Goal: Obtain resource: Download file/media

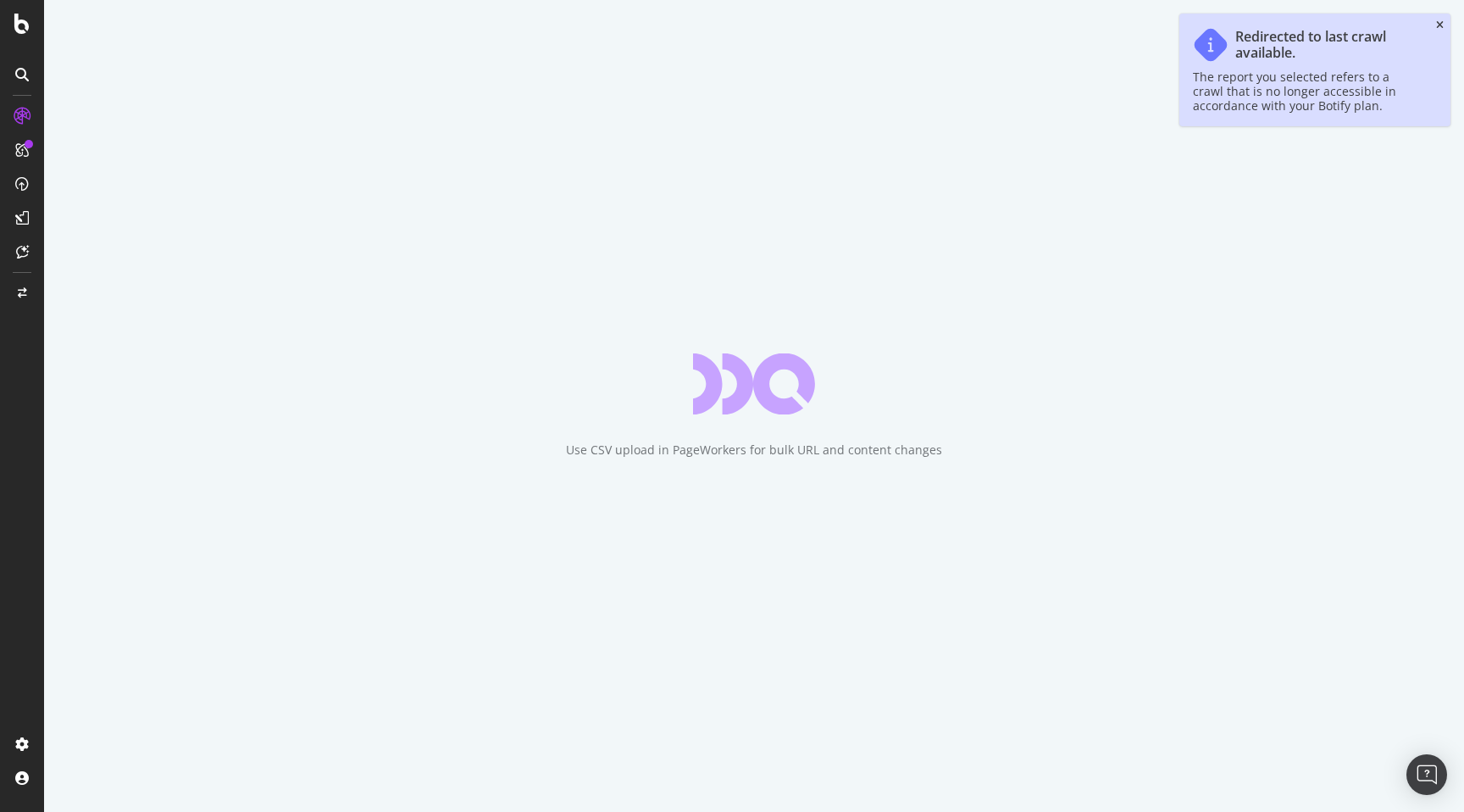
click at [1436, 26] on icon "close toast" at bounding box center [1440, 25] width 7 height 10
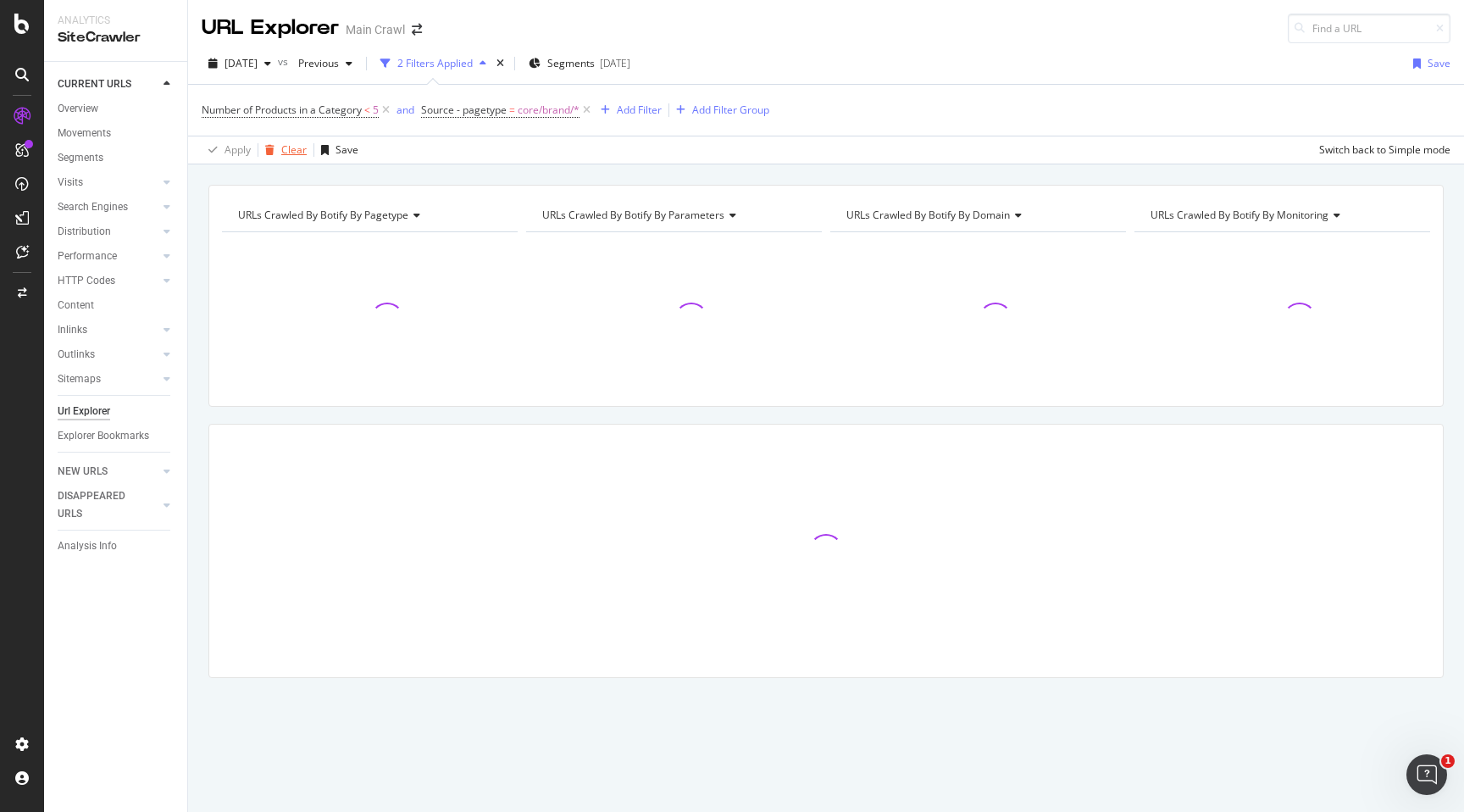
click at [284, 148] on div "Clear" at bounding box center [294, 150] width 26 height 15
click at [225, 109] on div "Add Filter" at bounding box center [246, 109] width 45 height 15
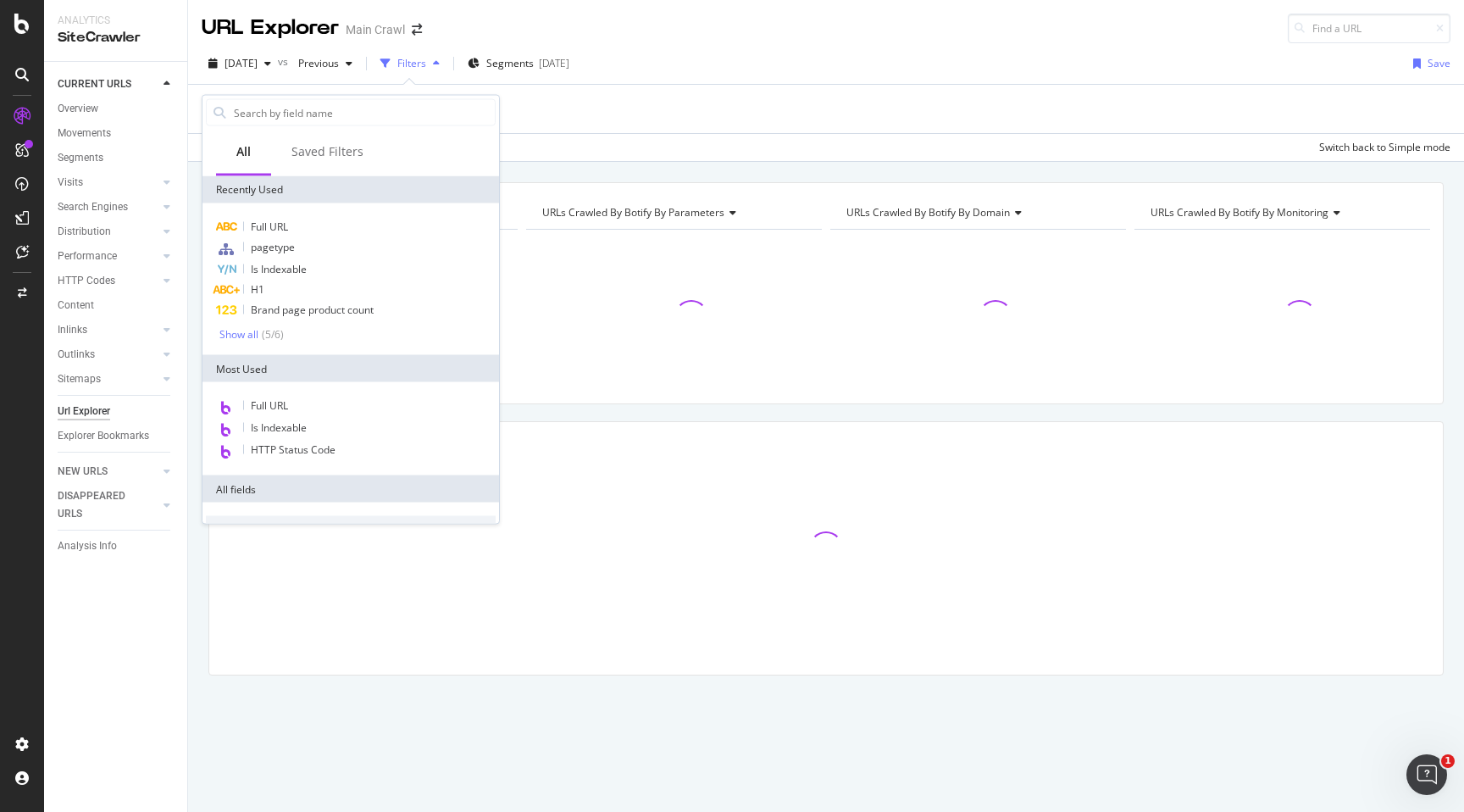
click at [738, 130] on div "Add Filter Add Filter Group" at bounding box center [826, 109] width 1249 height 49
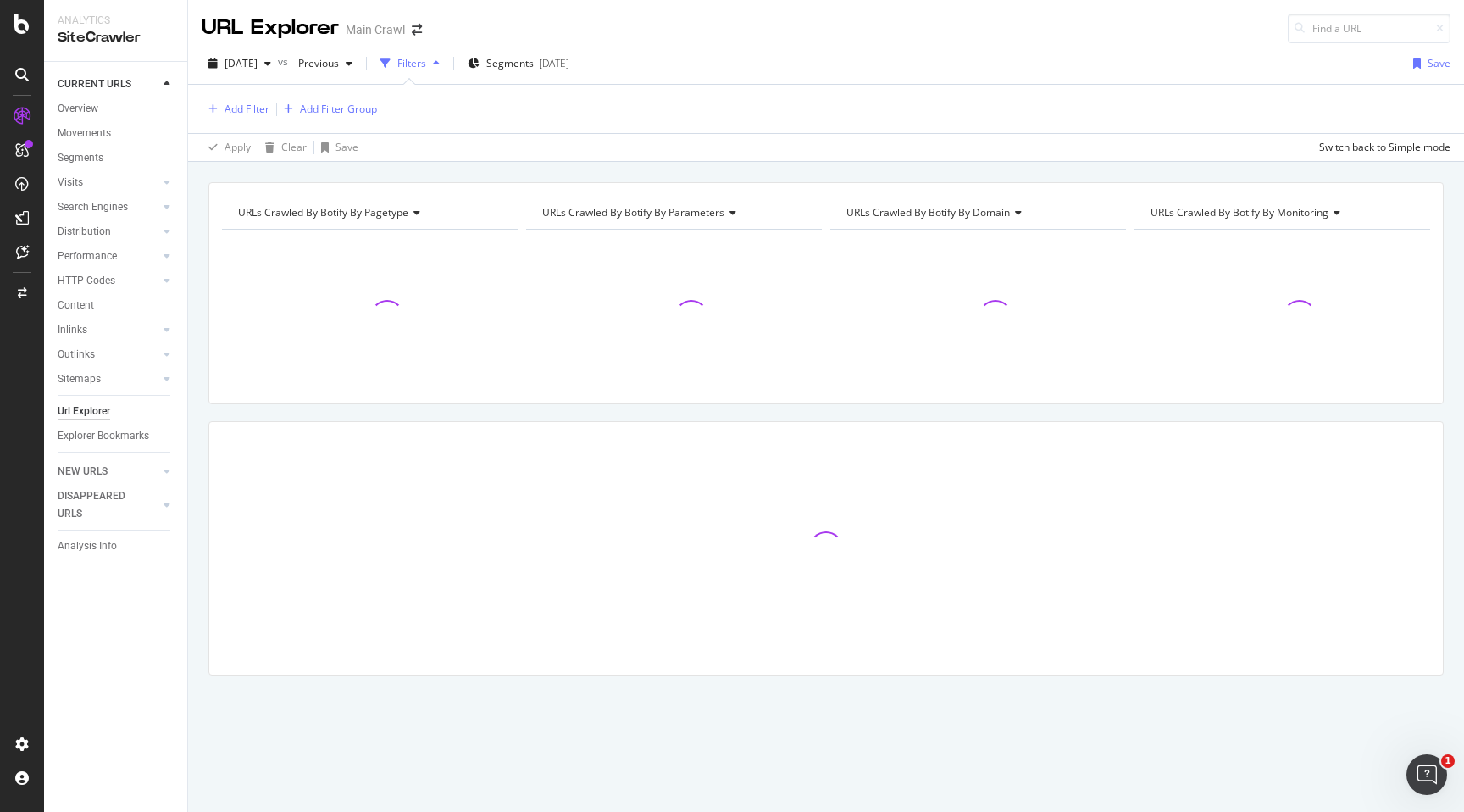
click at [208, 109] on div "button" at bounding box center [212, 109] width 23 height 10
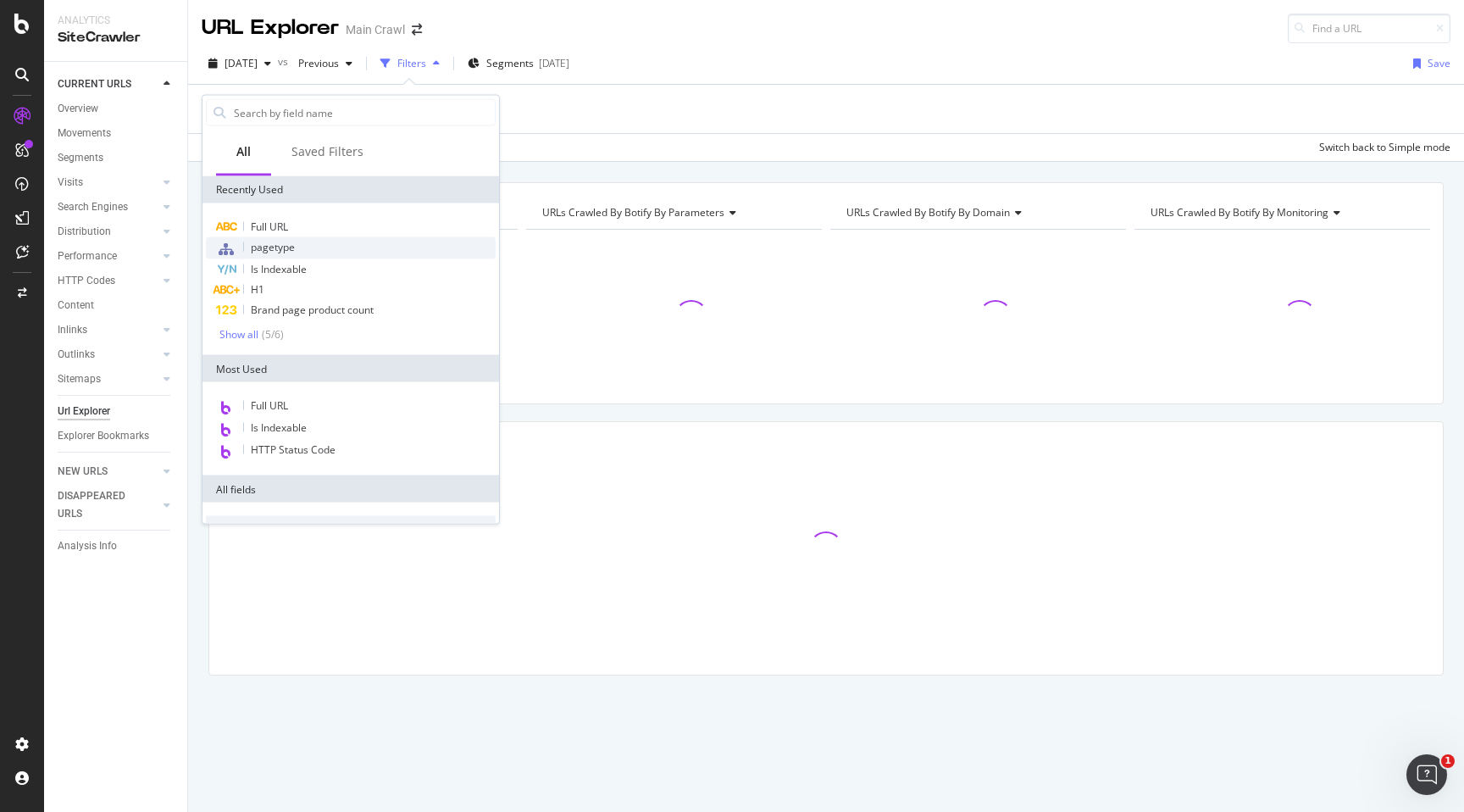
click at [299, 237] on div "pagetype" at bounding box center [350, 248] width 290 height 22
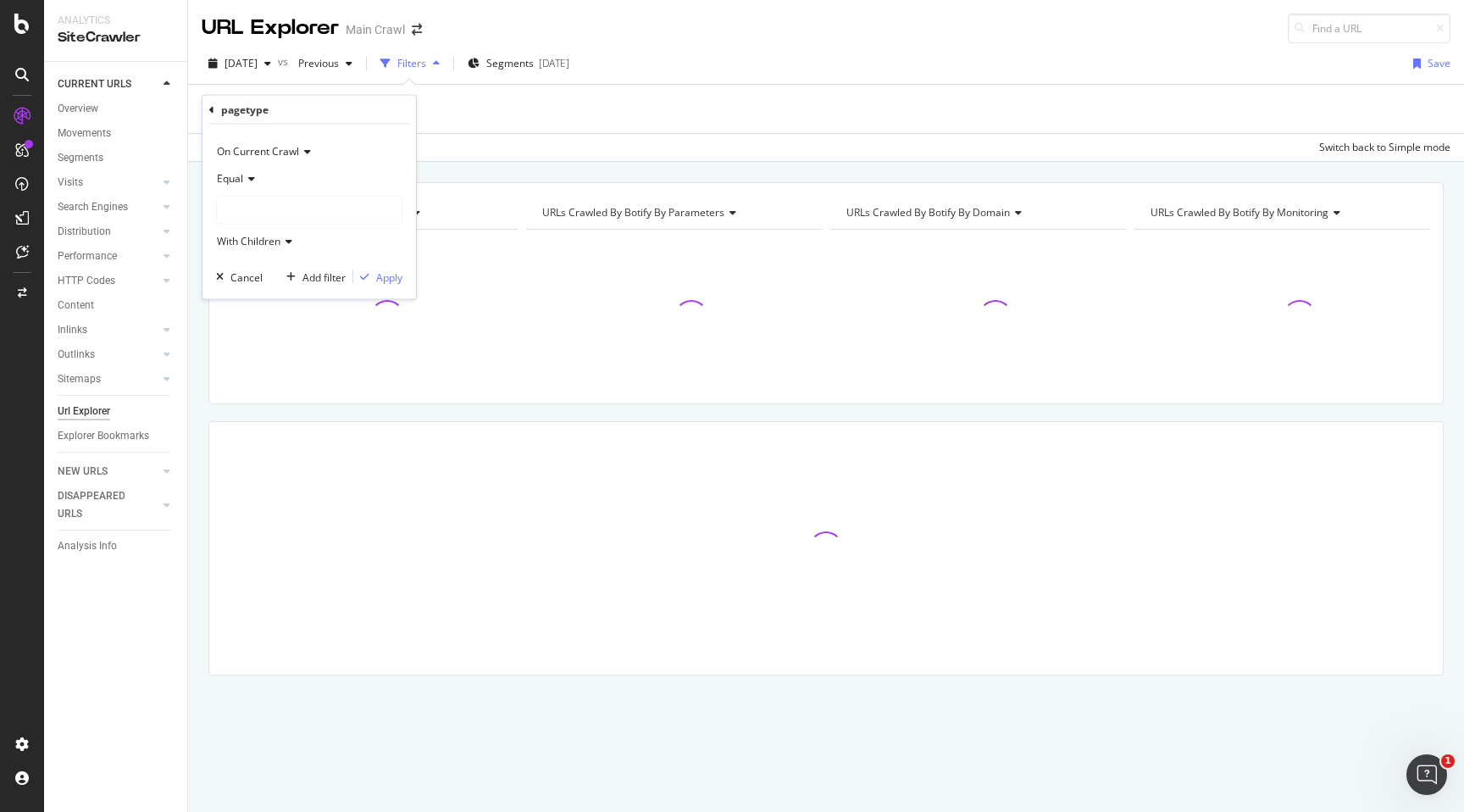
click at [307, 212] on div at bounding box center [309, 210] width 185 height 27
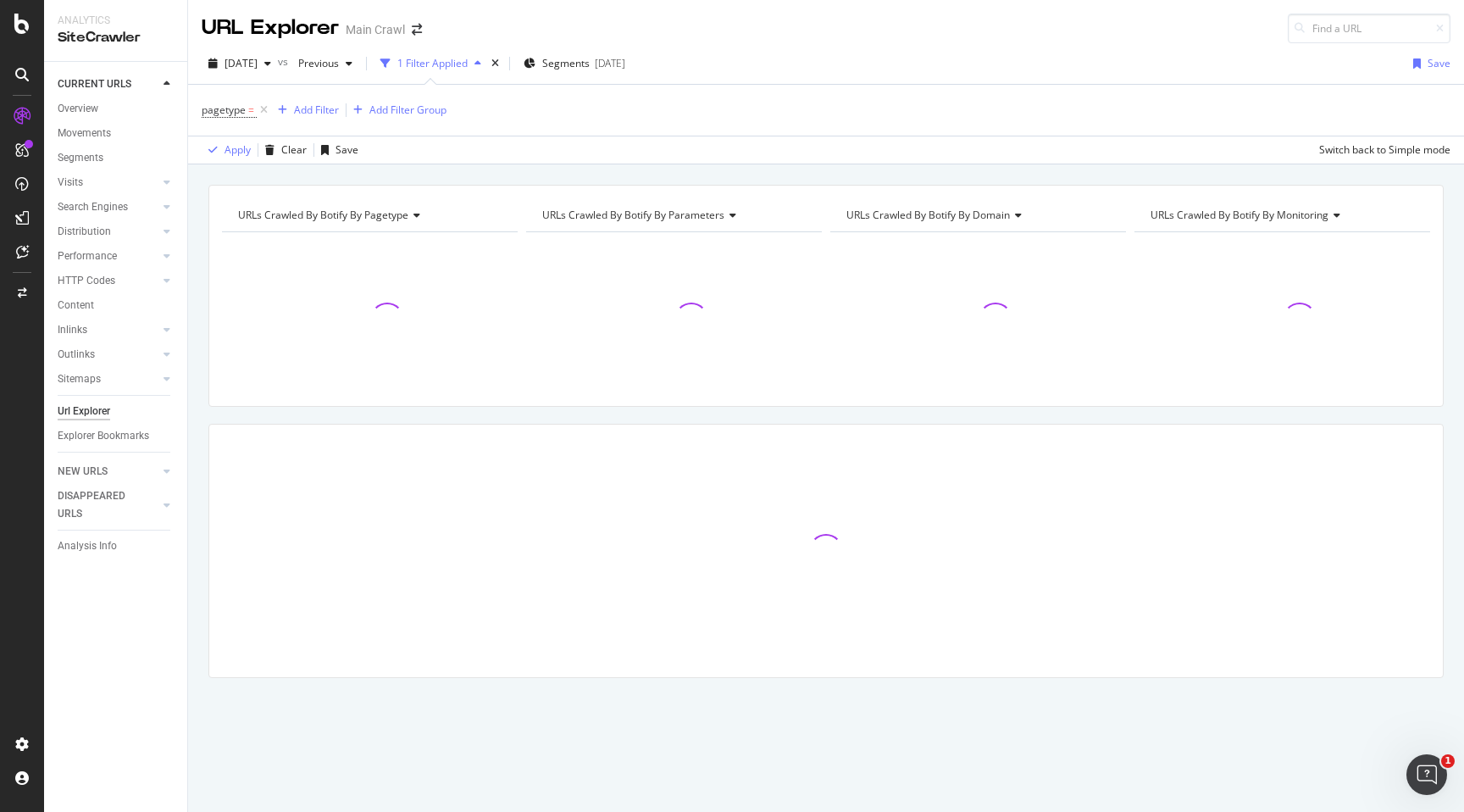
click at [583, 132] on div "pagetype = Add Filter Add Filter Group" at bounding box center [826, 109] width 1249 height 51
click at [237, 112] on span "pagetype" at bounding box center [223, 109] width 44 height 15
click at [270, 201] on div at bounding box center [309, 208] width 185 height 27
click at [463, 148] on div "Apply Clear Save Switch back to Simple mode" at bounding box center [827, 149] width 1276 height 28
click at [105, 189] on div "SiteCrawler" at bounding box center [92, 187] width 60 height 17
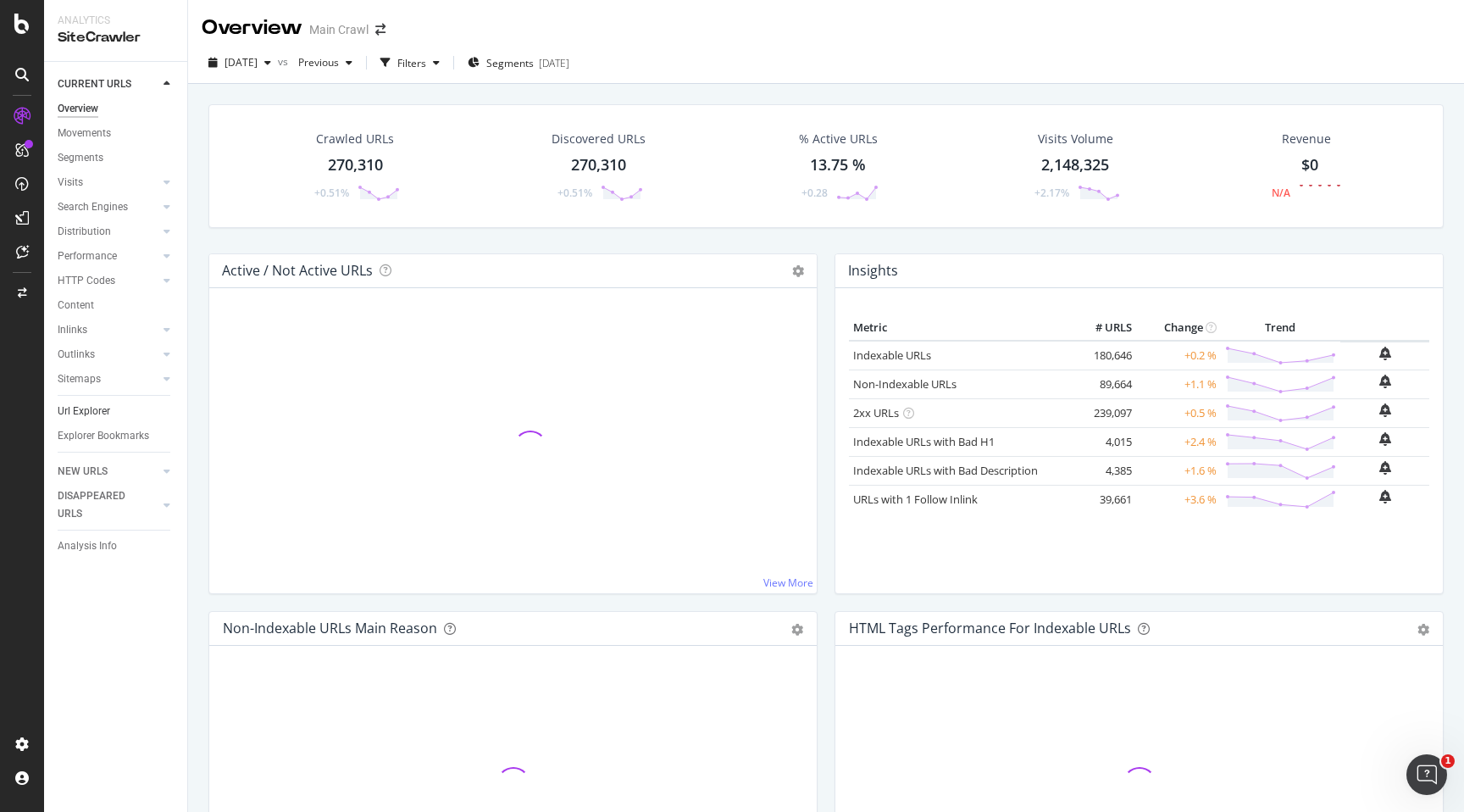
click at [144, 410] on link "Url Explorer" at bounding box center [117, 411] width 118 height 17
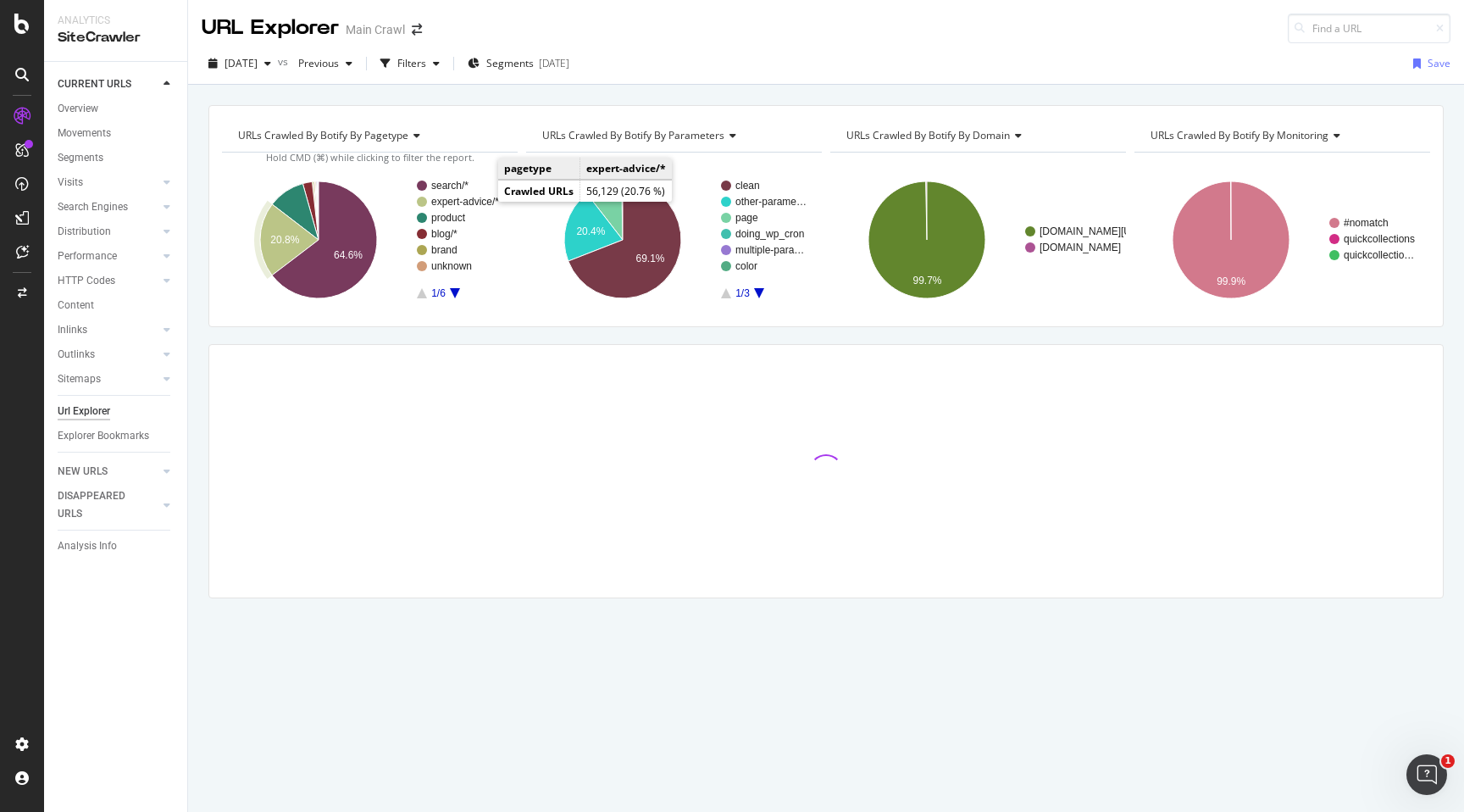
click at [484, 200] on text "expert-advice/*" at bounding box center [465, 201] width 68 height 12
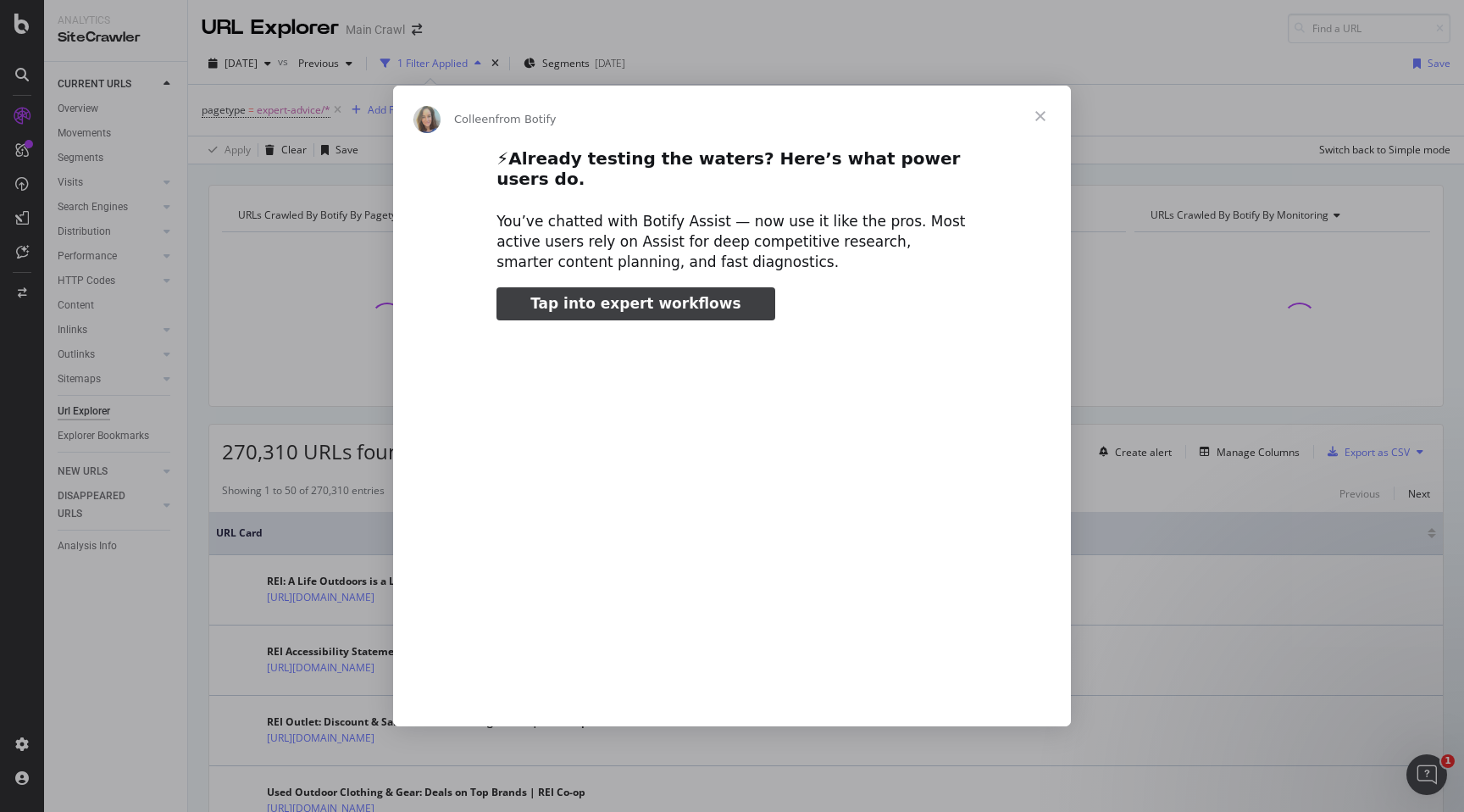
type input "244753"
click at [1047, 122] on span "Close" at bounding box center [1040, 116] width 61 height 61
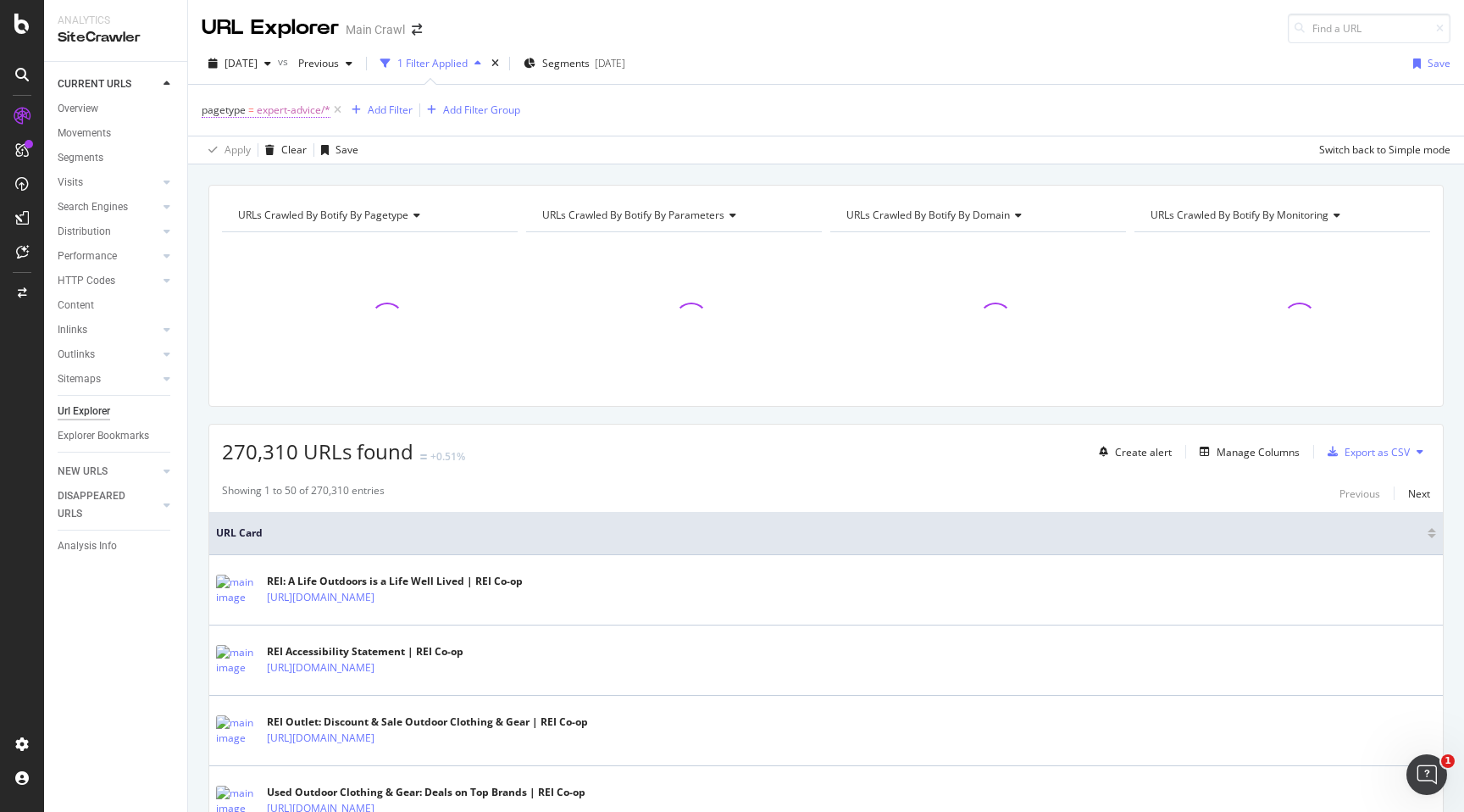
click at [315, 106] on span "expert-advice/*" at bounding box center [293, 110] width 74 height 24
click at [287, 211] on icon at bounding box center [288, 208] width 12 height 10
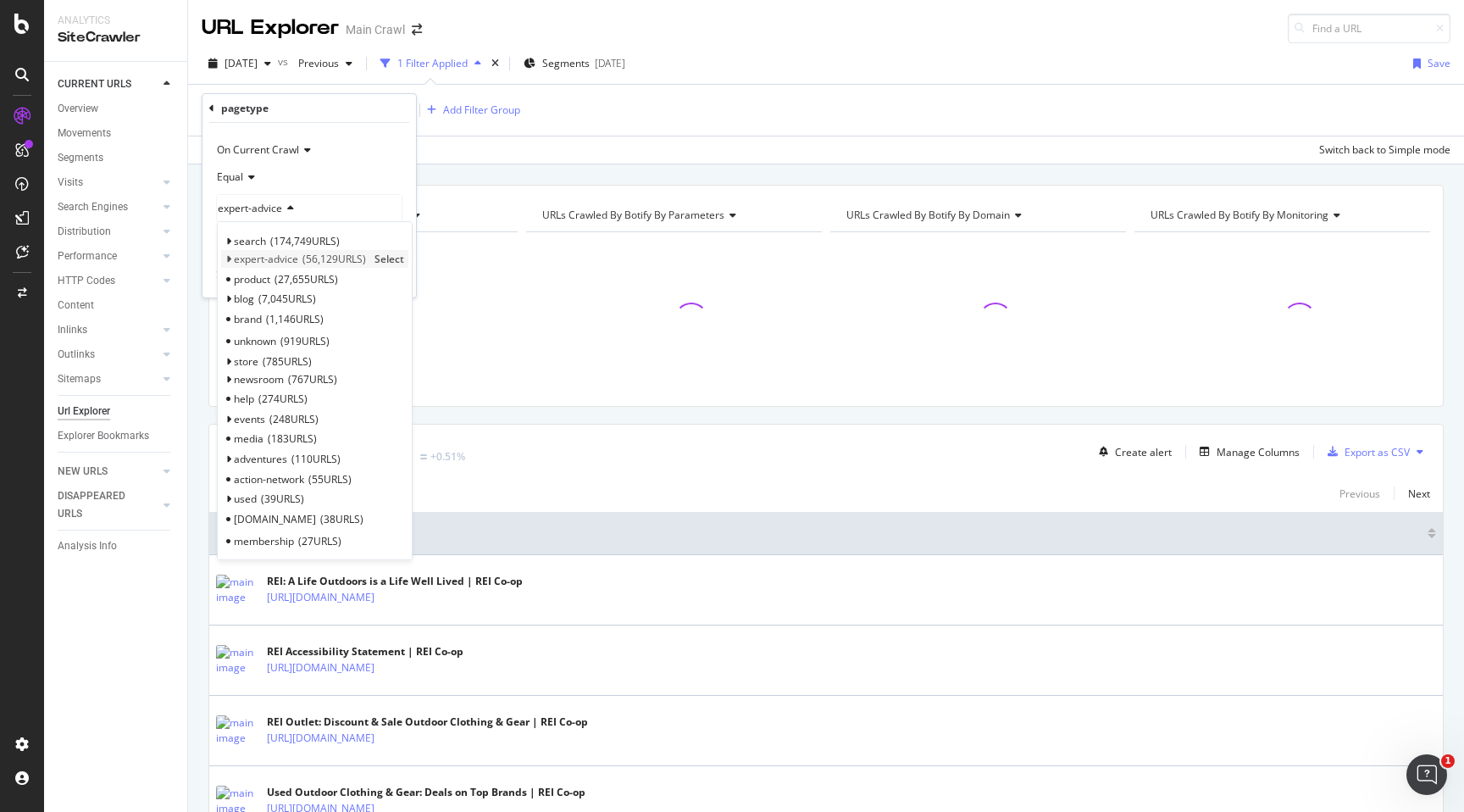
click at [228, 264] on icon at bounding box center [228, 258] width 6 height 10
click at [332, 276] on span "55,478 URLS" at bounding box center [307, 280] width 63 height 15
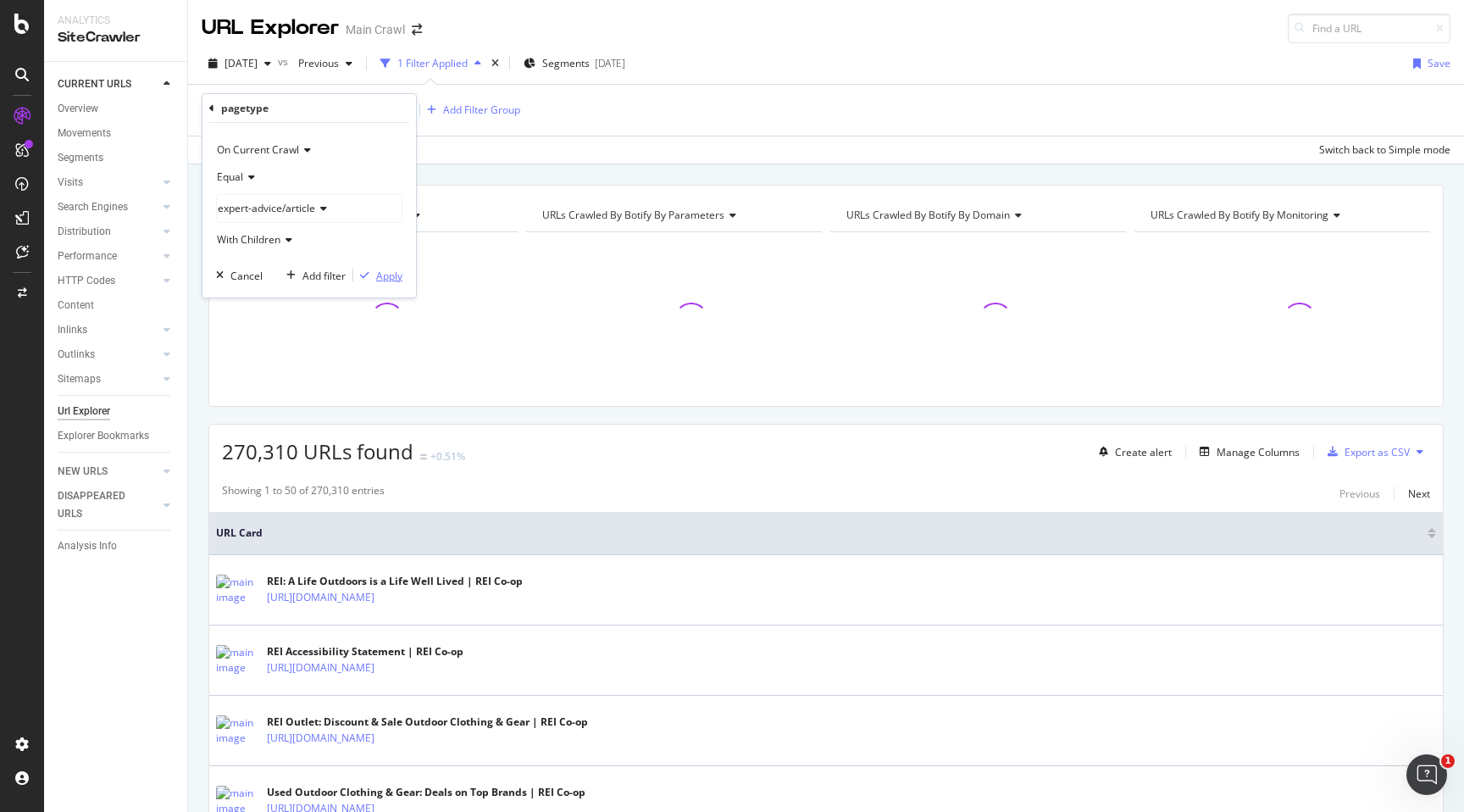
click at [383, 278] on div "Apply" at bounding box center [389, 276] width 27 height 15
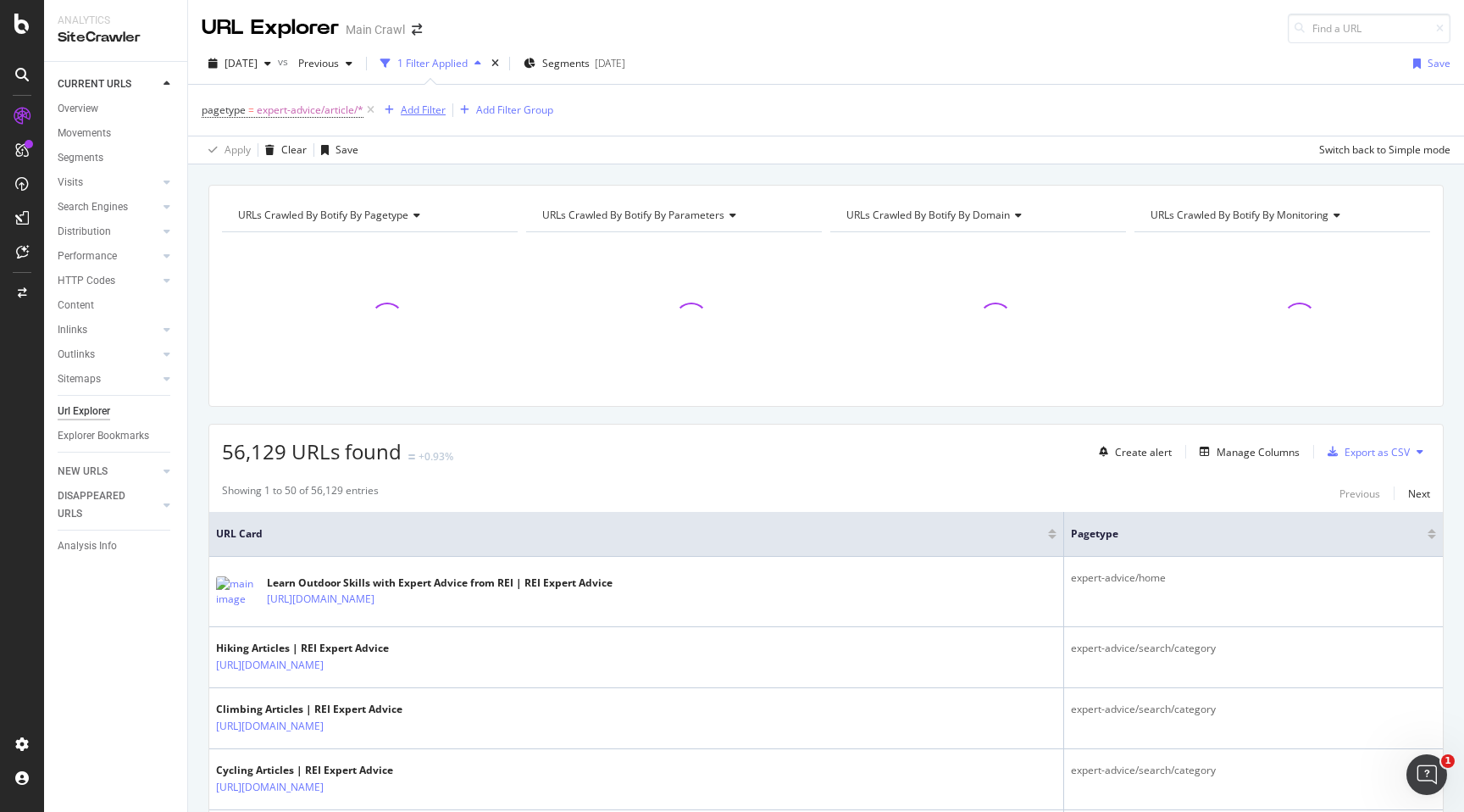
click at [428, 119] on div "Add Filter" at bounding box center [412, 110] width 68 height 18
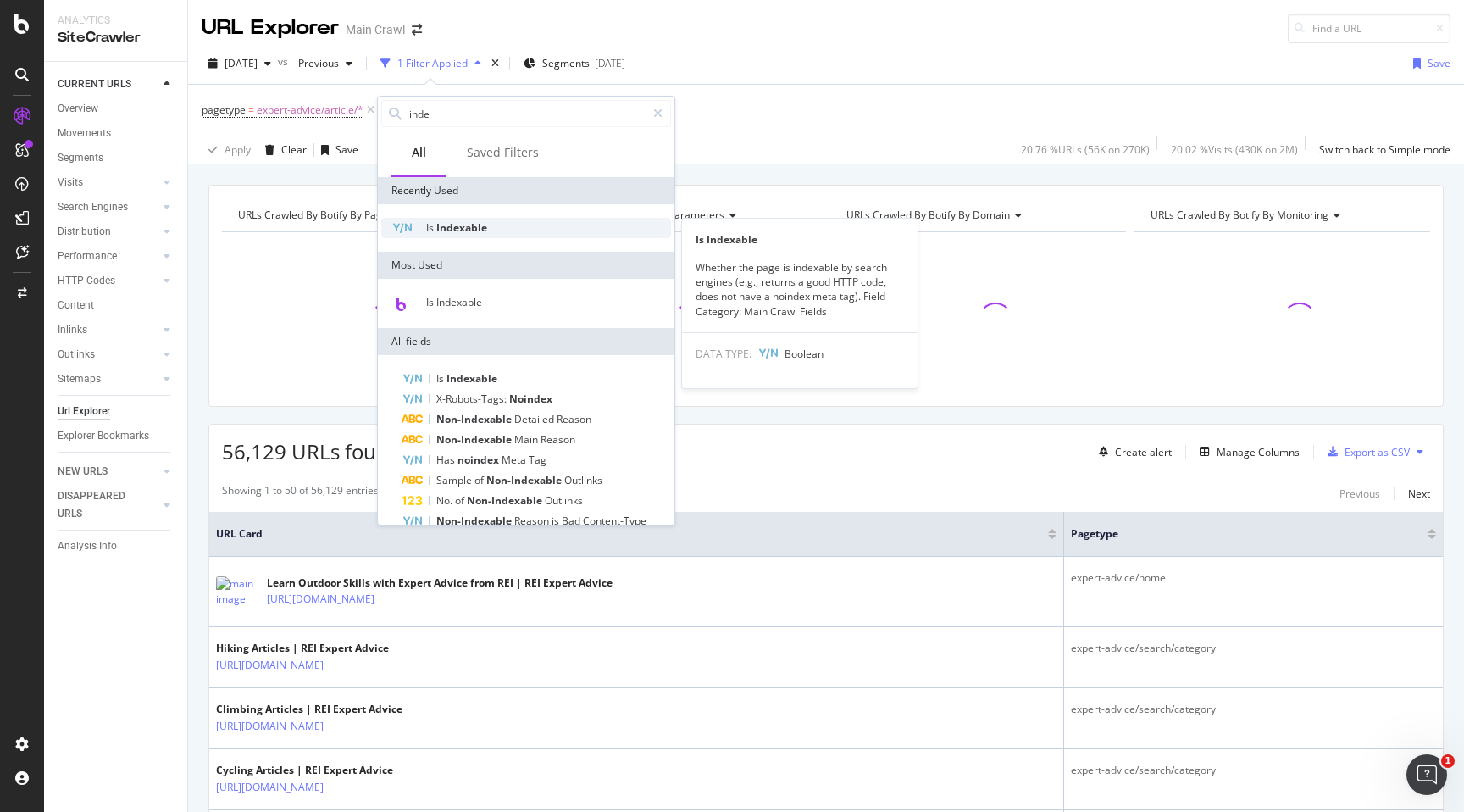
type input "inde"
click at [479, 222] on span "Indexable" at bounding box center [462, 228] width 51 height 15
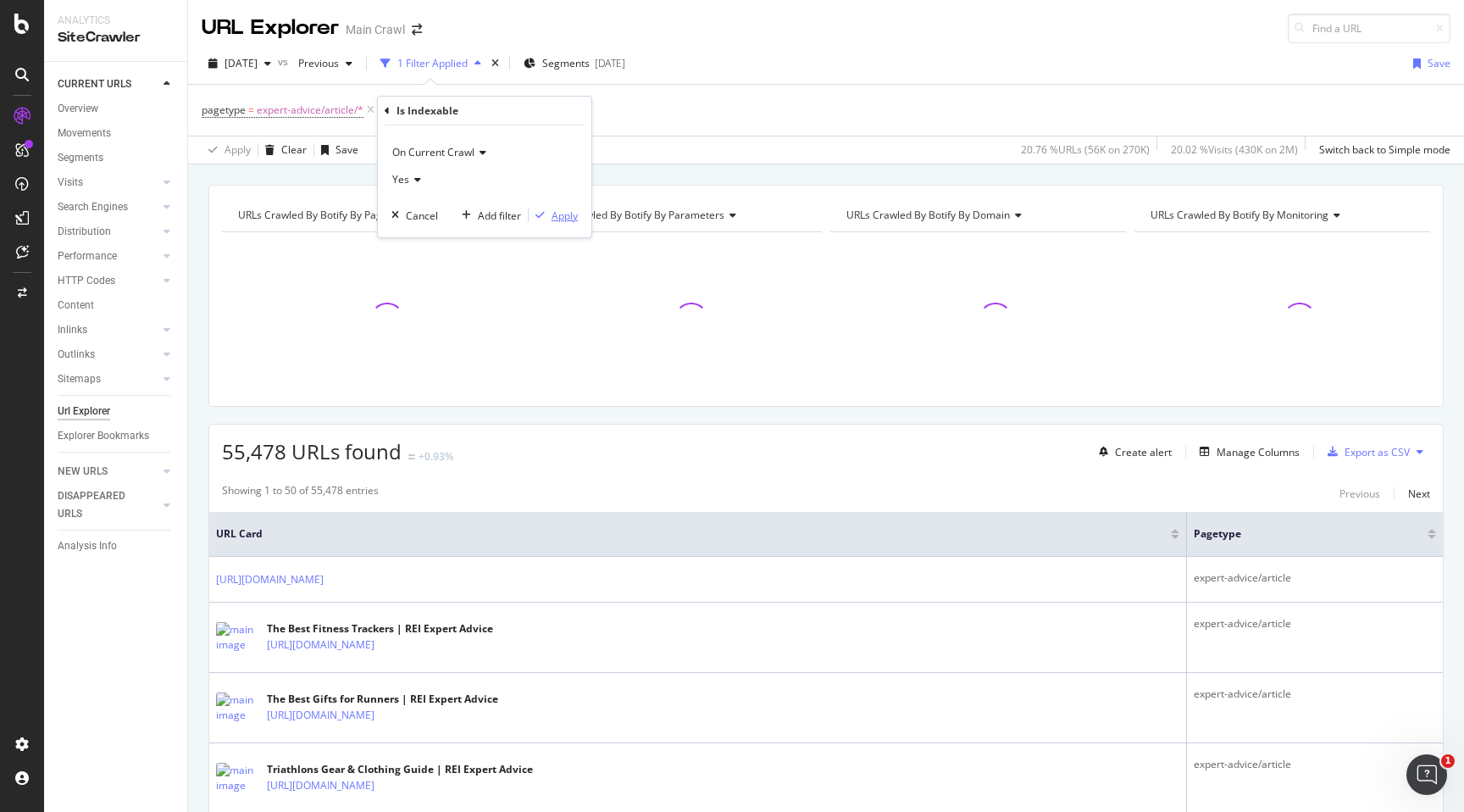
click at [566, 212] on div "Apply" at bounding box center [565, 216] width 27 height 15
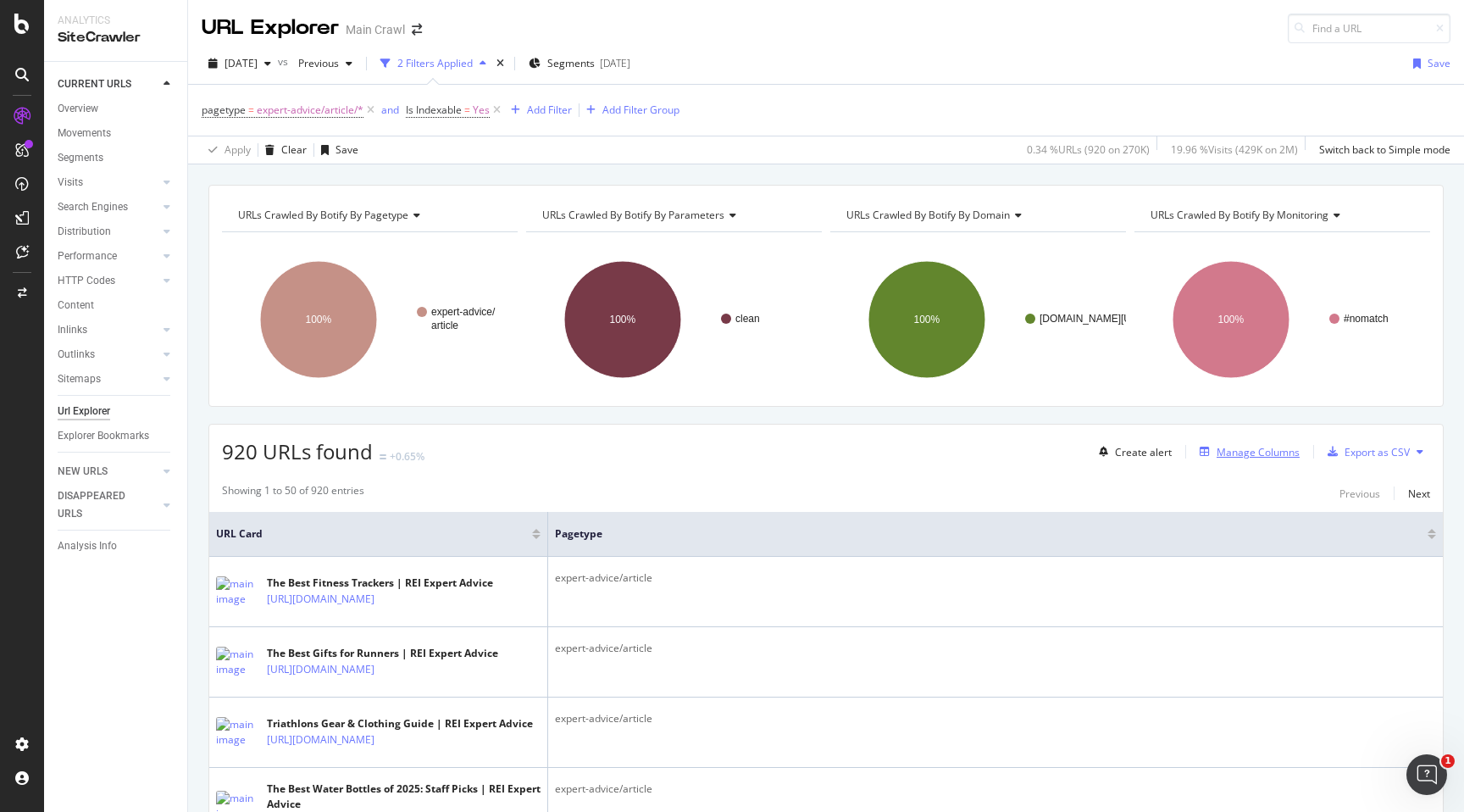
click at [1239, 453] on div "Manage Columns" at bounding box center [1258, 452] width 83 height 15
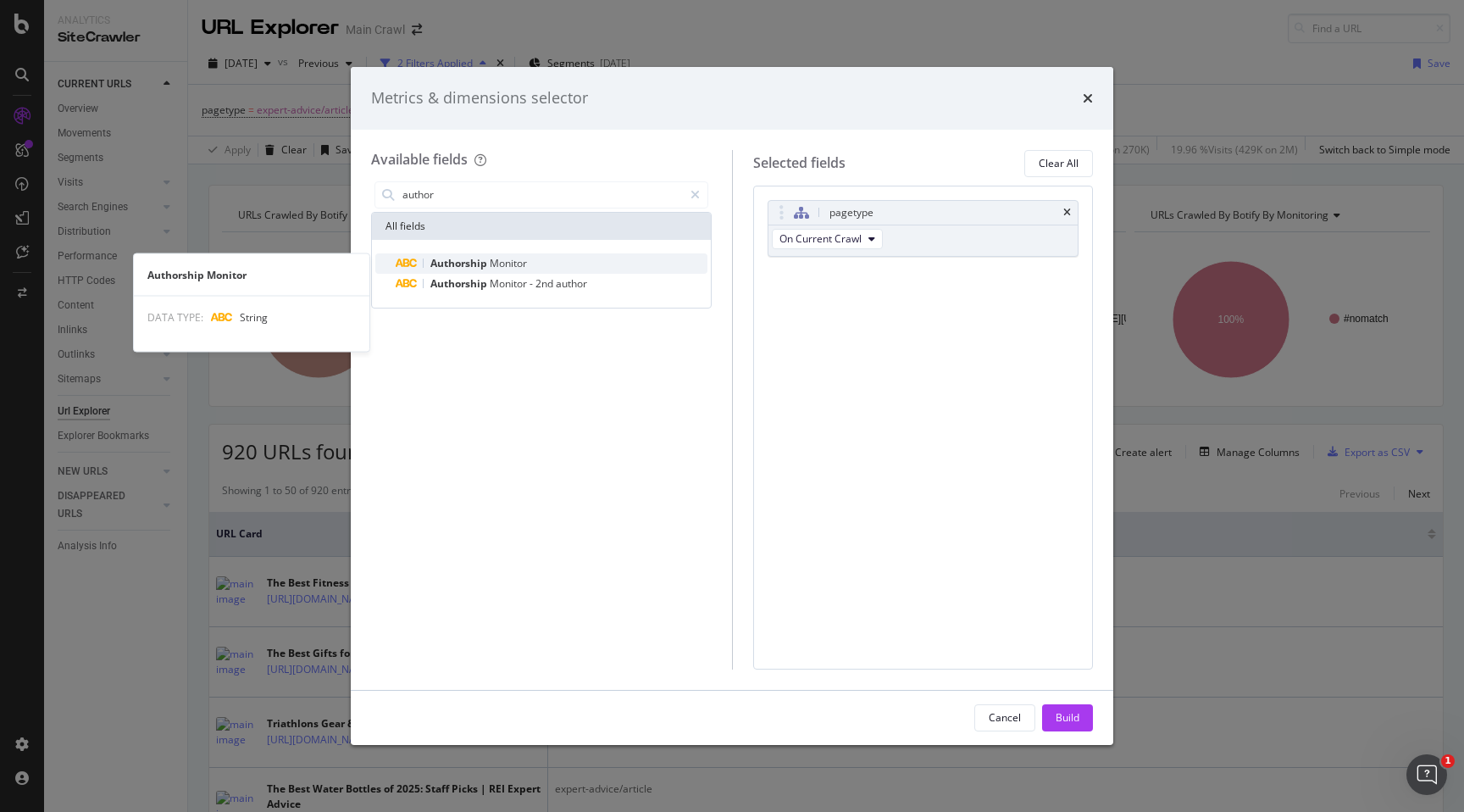
type input "author"
click at [576, 269] on div "Authorship Monitor" at bounding box center [551, 264] width 312 height 20
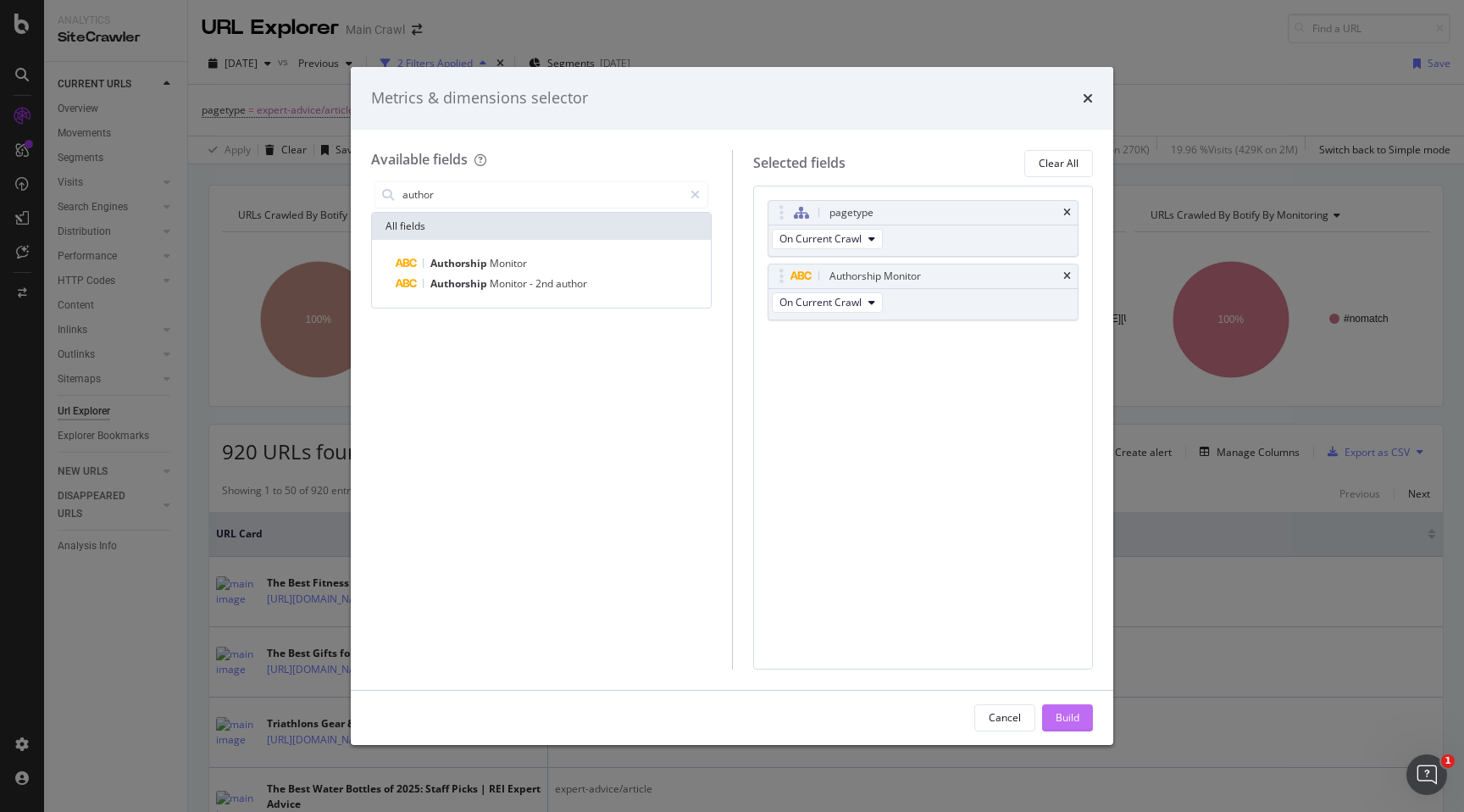
click at [1059, 719] on div "Build" at bounding box center [1068, 717] width 24 height 15
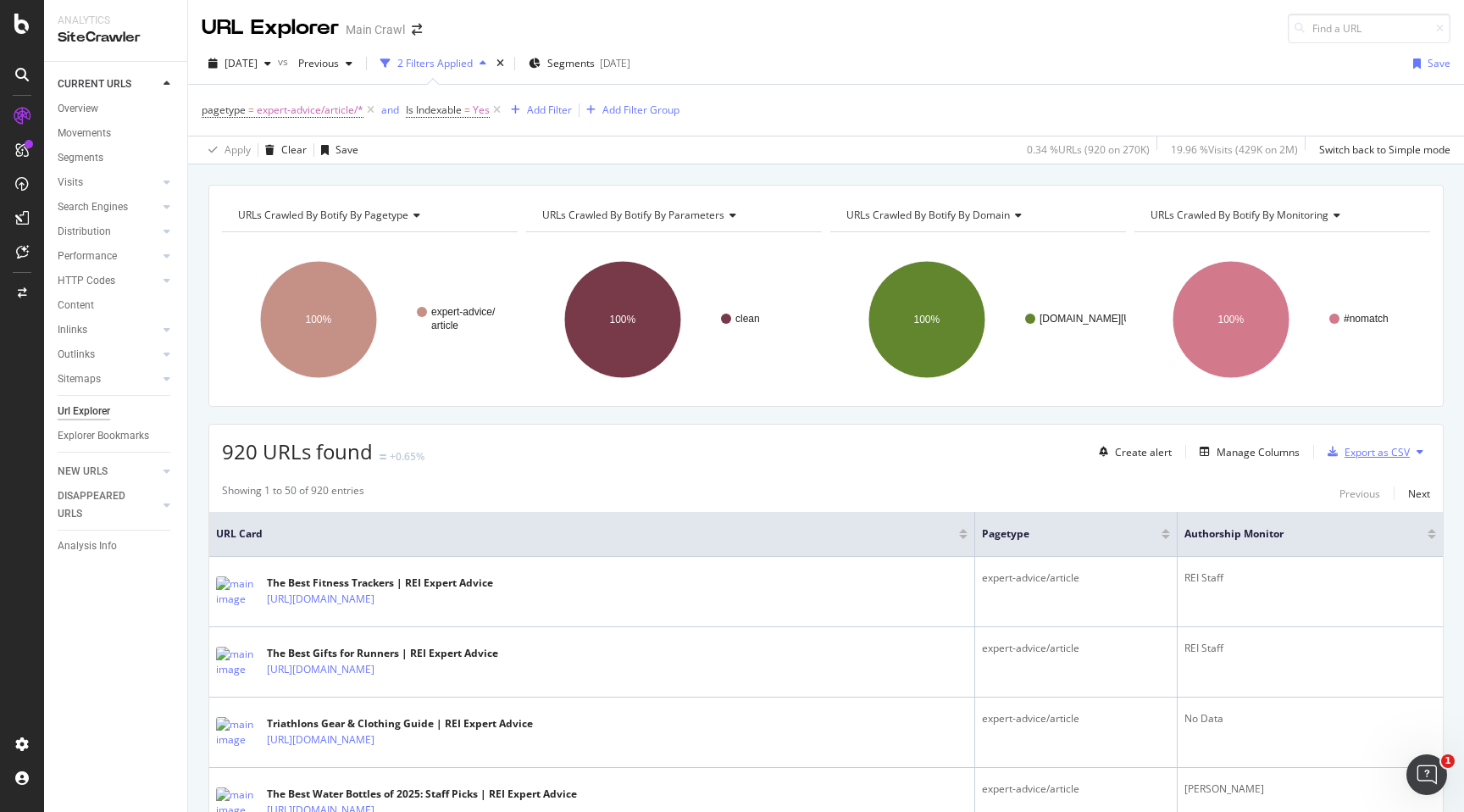
click at [1366, 454] on div "Export as CSV" at bounding box center [1377, 452] width 65 height 15
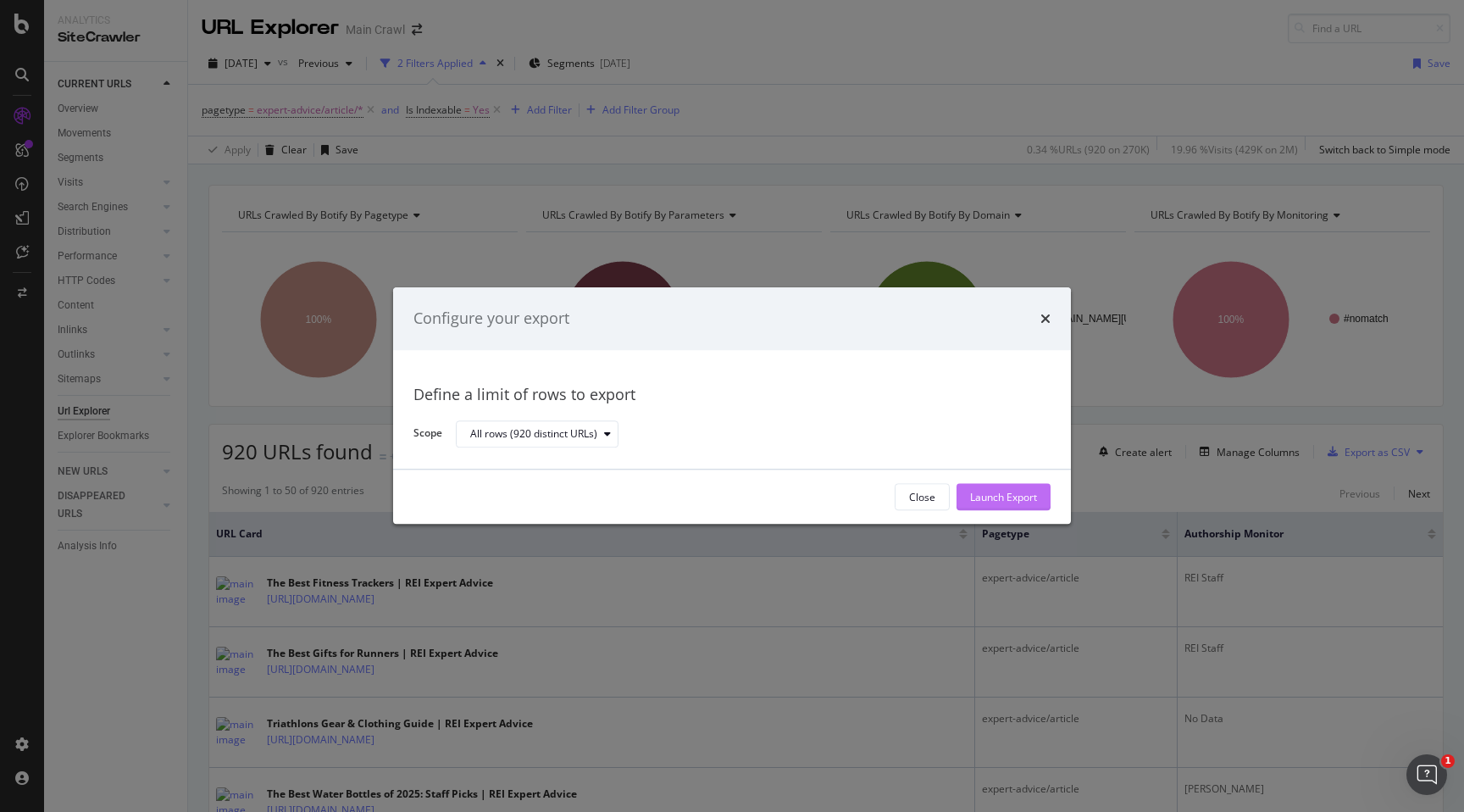
click at [1022, 493] on div "Launch Export" at bounding box center [1003, 497] width 67 height 15
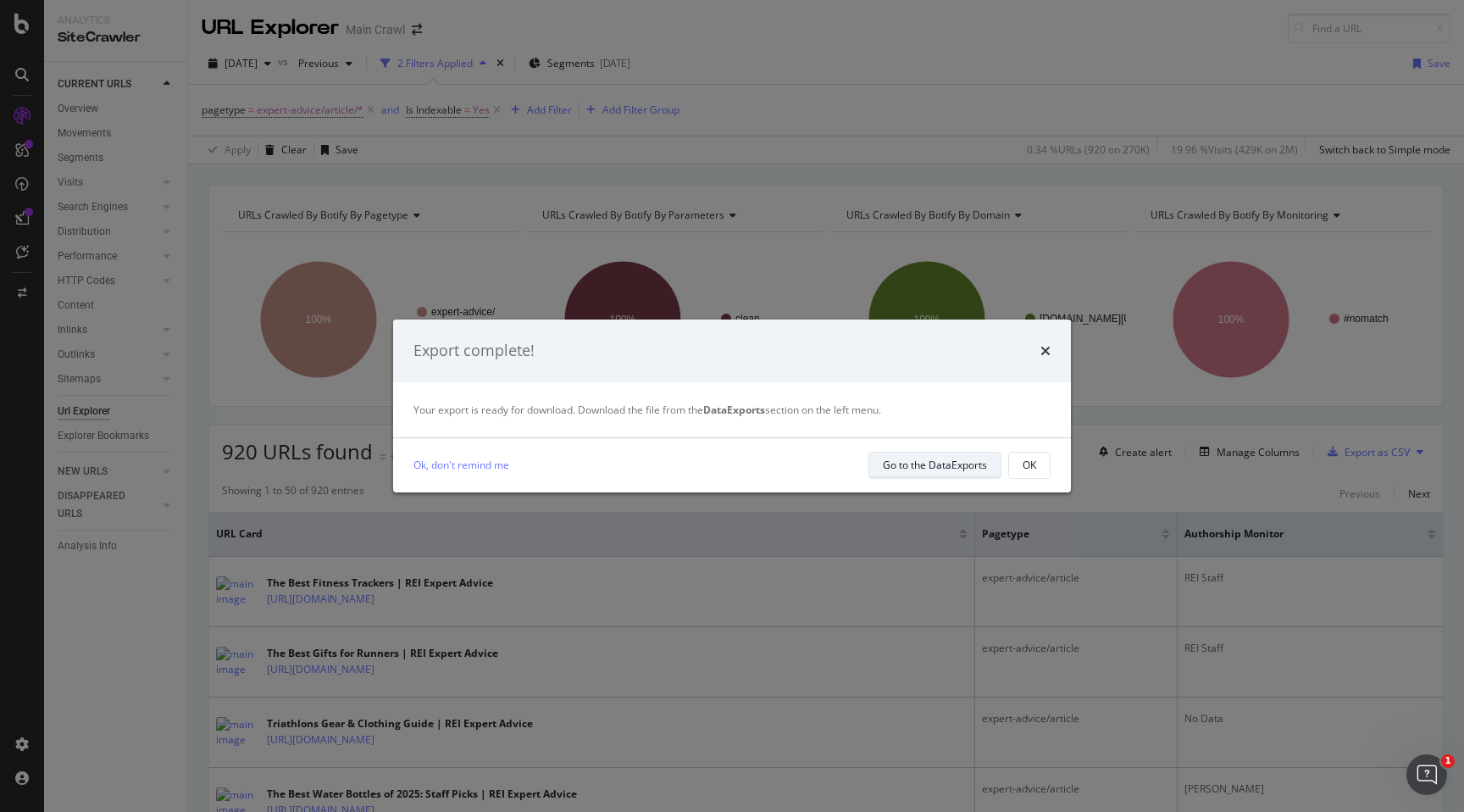
click at [955, 472] on div "Go to the DataExports" at bounding box center [934, 465] width 104 height 15
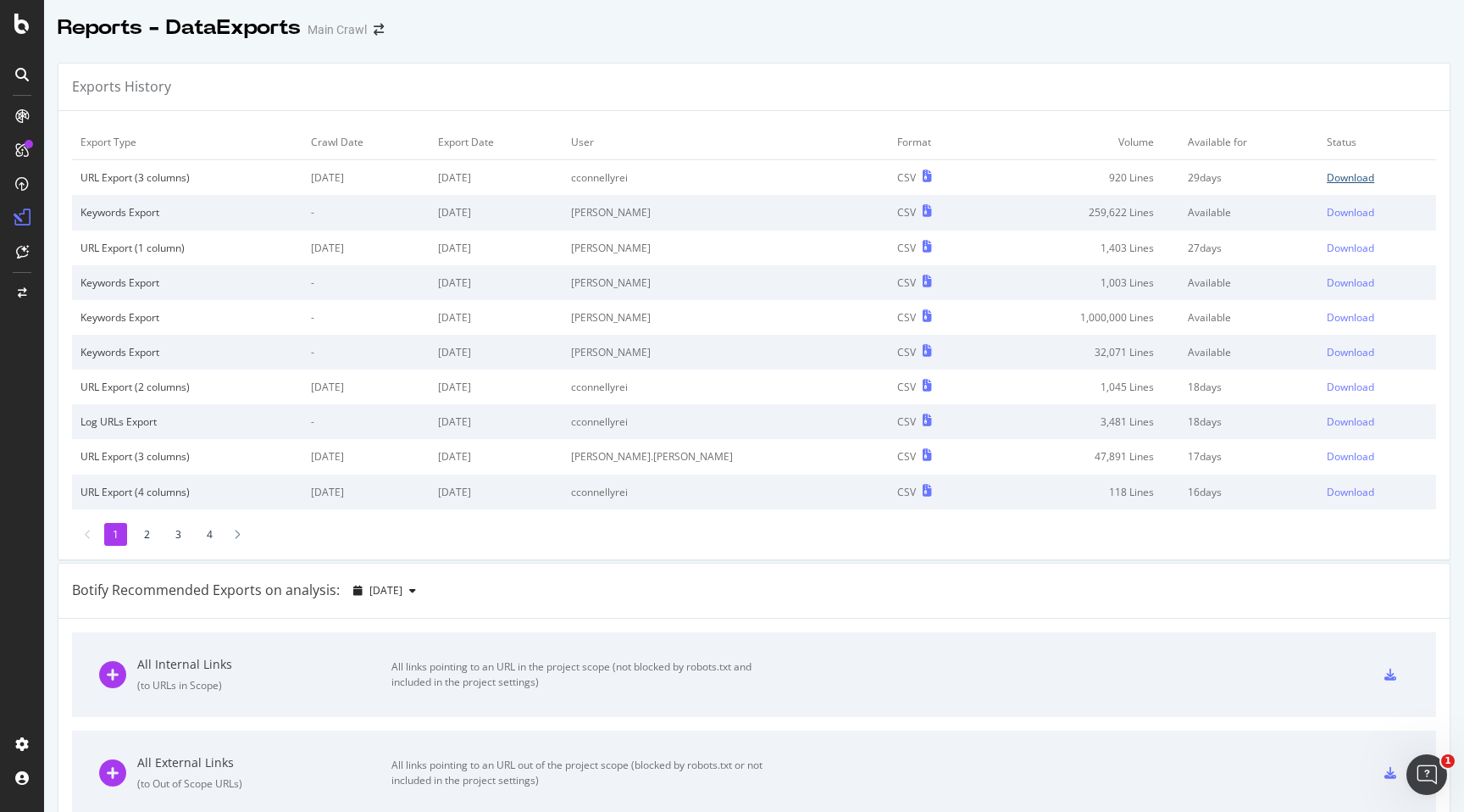
click at [1332, 173] on div "Download" at bounding box center [1351, 177] width 48 height 15
